Goal: Information Seeking & Learning: Learn about a topic

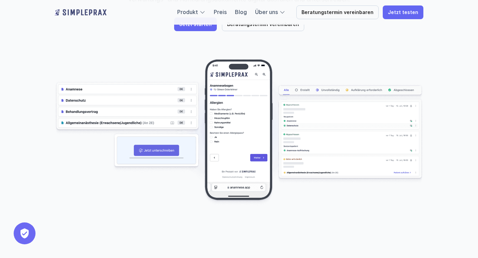
scroll to position [152, 0]
click at [224, 14] on link "Preis" at bounding box center [220, 12] width 13 height 7
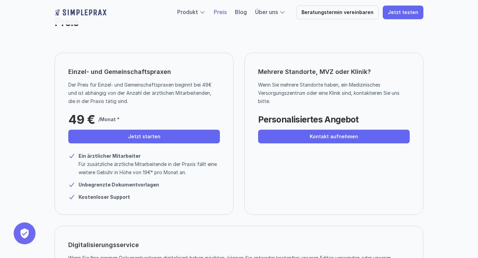
scroll to position [33, 0]
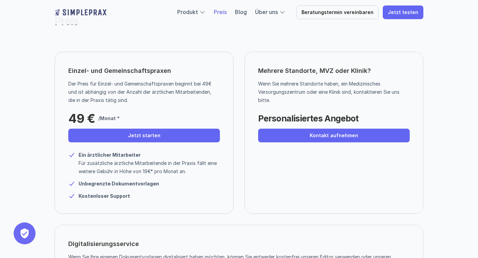
click at [103, 165] on p "Für zusätzliche ärztliche Mitarbeitende in der Praxis fällt eine weitere Gebühr…" at bounding box center [149, 167] width 141 height 16
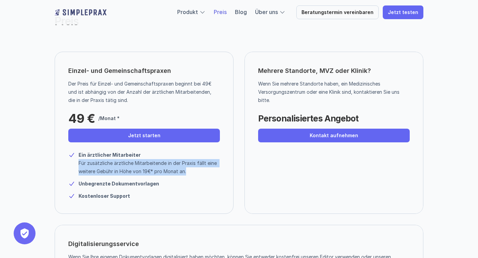
click at [105, 173] on p "Für zusätzliche ärztliche Mitarbeitende in der Praxis fällt eine weitere Gebühr…" at bounding box center [149, 167] width 141 height 16
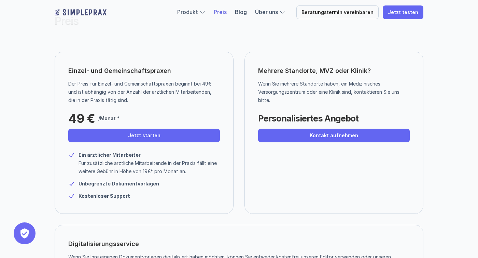
click at [105, 173] on p "Für zusätzliche ärztliche Mitarbeitende in der Praxis fällt eine weitere Gebühr…" at bounding box center [149, 167] width 141 height 16
click at [122, 154] on strong "Ein ärztlicher Mitarbeiter" at bounding box center [110, 155] width 62 height 6
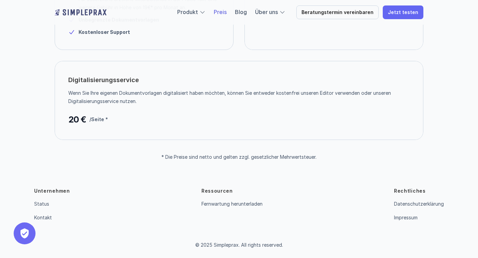
scroll to position [196, 0]
click at [205, 94] on p "Wenn Sie Ihre eigenen Dokumentvorlagen digitalisiert haben möchten, können Sie …" at bounding box center [236, 97] width 336 height 16
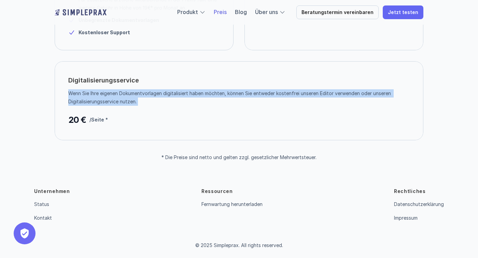
click at [205, 94] on p "Wenn Sie Ihre eigenen Dokumentvorlagen digitalisiert haben möchten, können Sie …" at bounding box center [236, 97] width 336 height 16
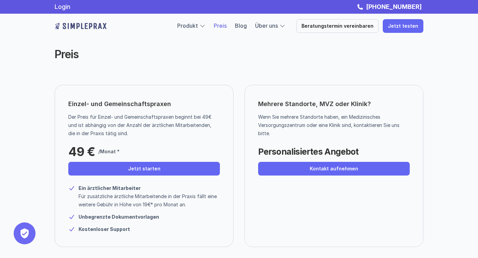
scroll to position [0, 0]
